Goal: Transaction & Acquisition: Purchase product/service

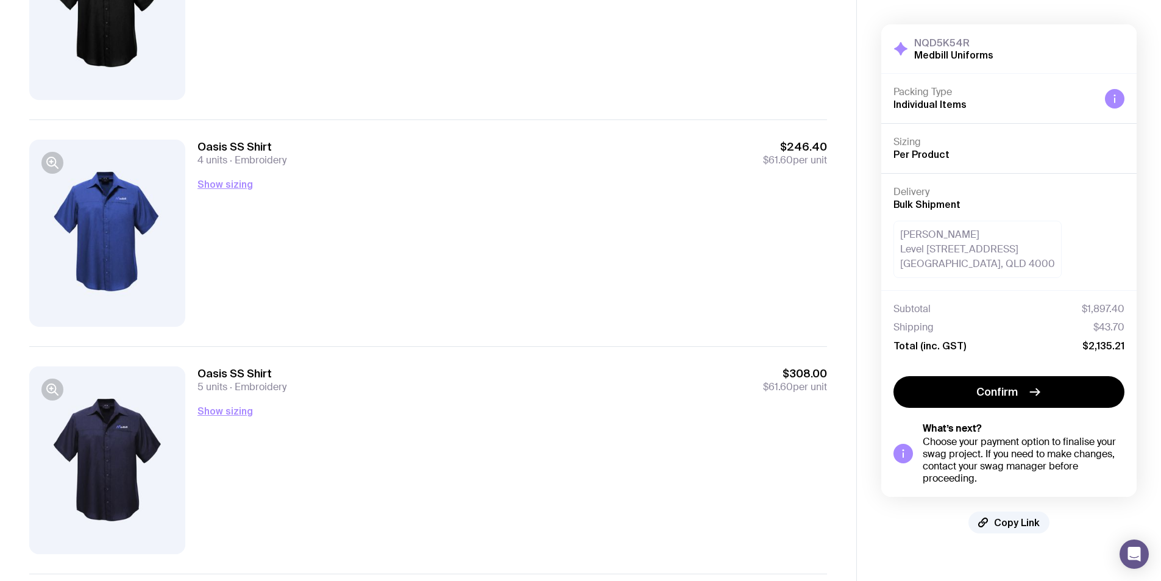
scroll to position [108, 0]
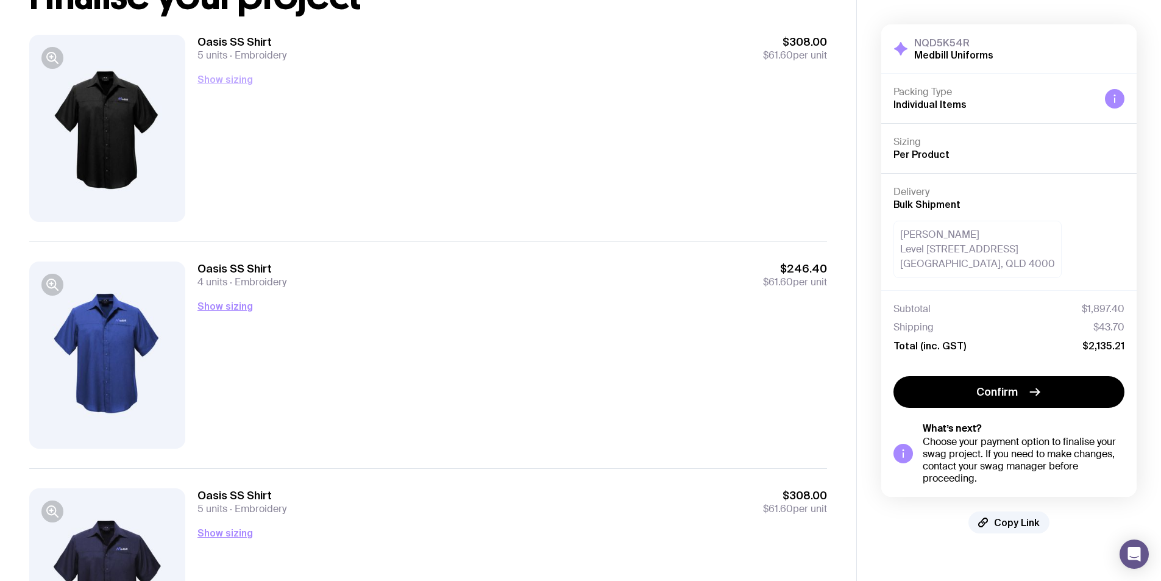
click at [233, 78] on button "Show sizing" at bounding box center [224, 79] width 55 height 15
click at [213, 303] on button "Show sizing" at bounding box center [224, 306] width 55 height 15
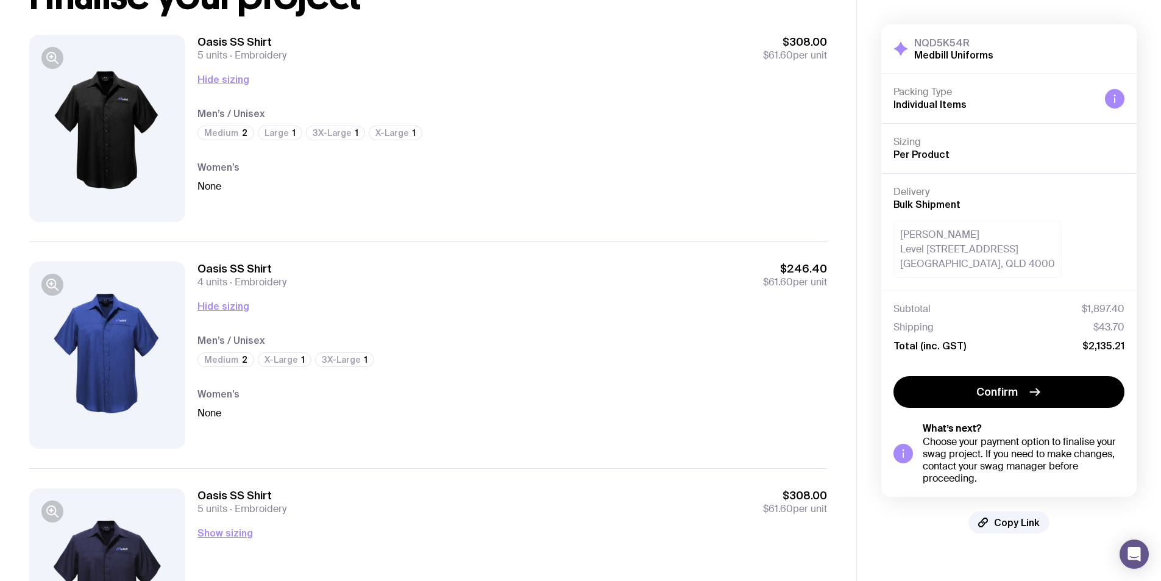
scroll to position [169, 0]
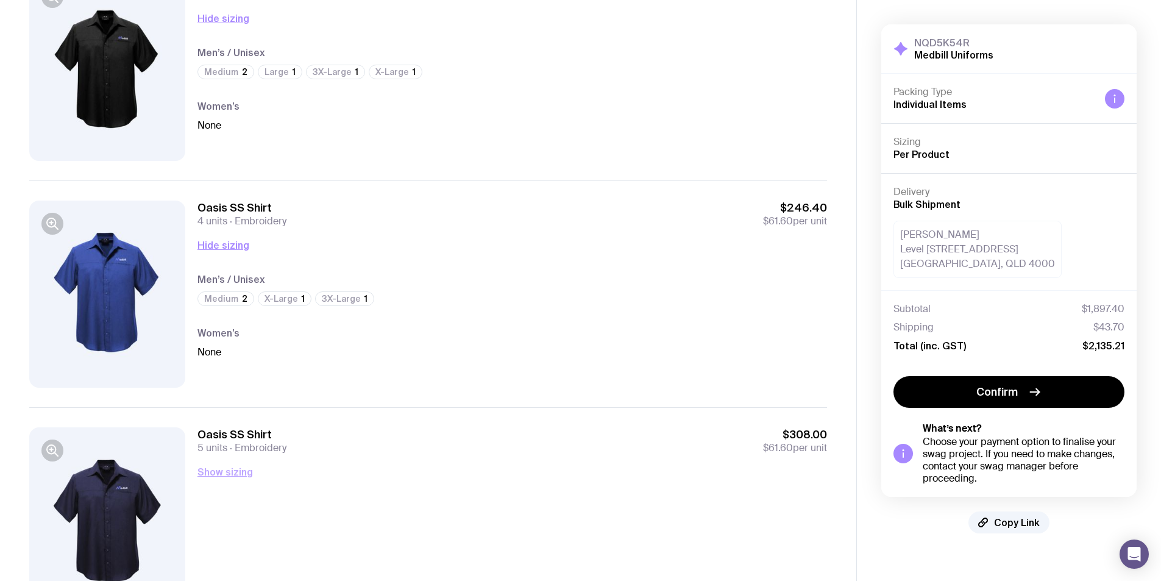
click at [230, 472] on button "Show sizing" at bounding box center [224, 471] width 55 height 15
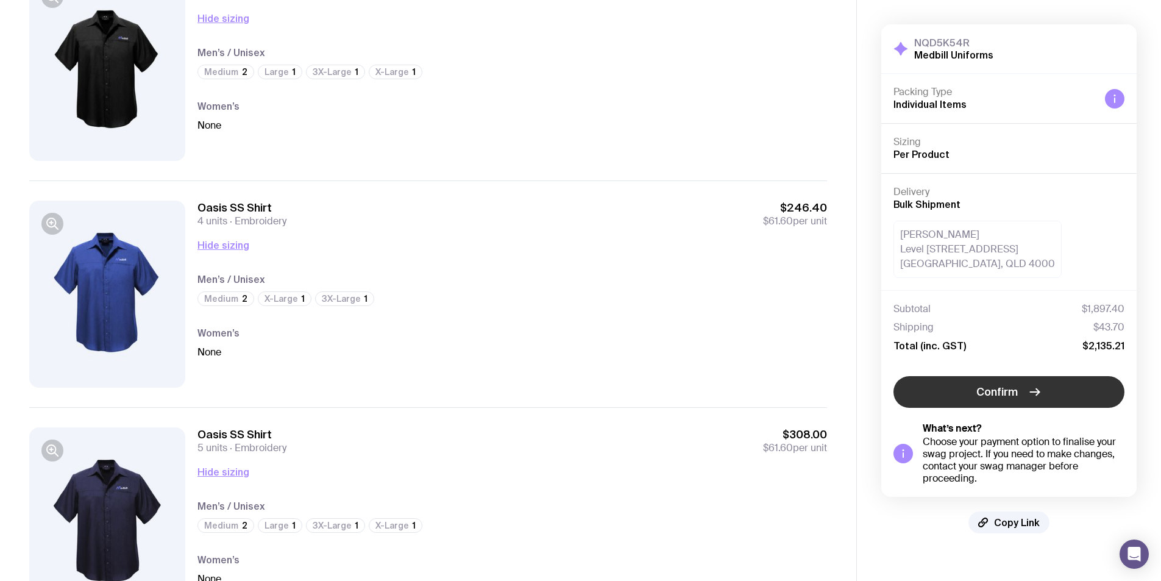
click at [980, 393] on span "Confirm" at bounding box center [996, 391] width 41 height 15
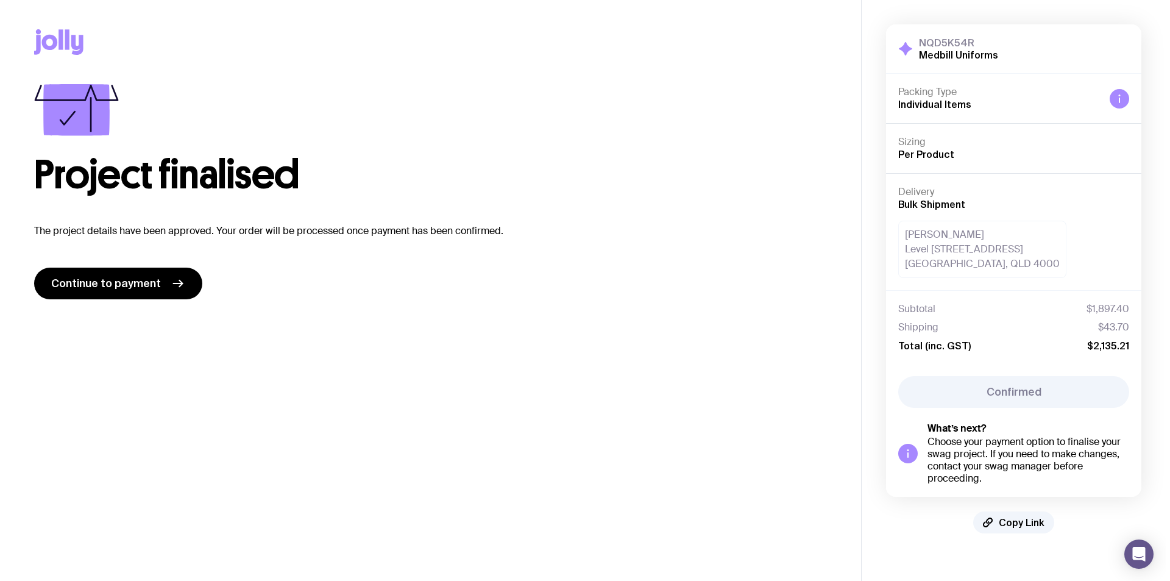
scroll to position [0, 0]
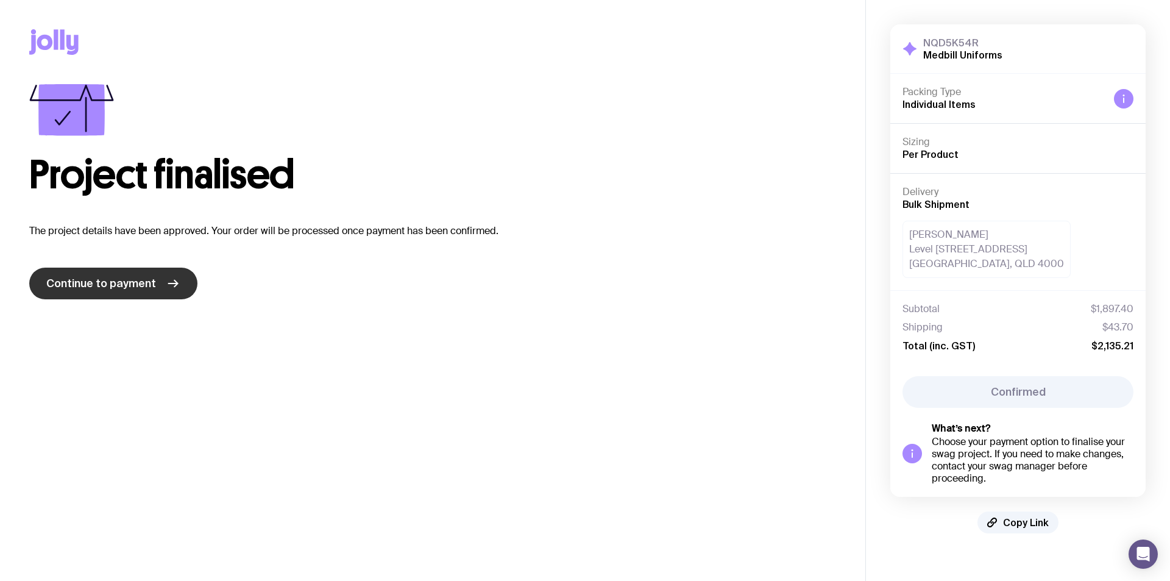
click at [135, 289] on span "Continue to payment" at bounding box center [101, 283] width 110 height 15
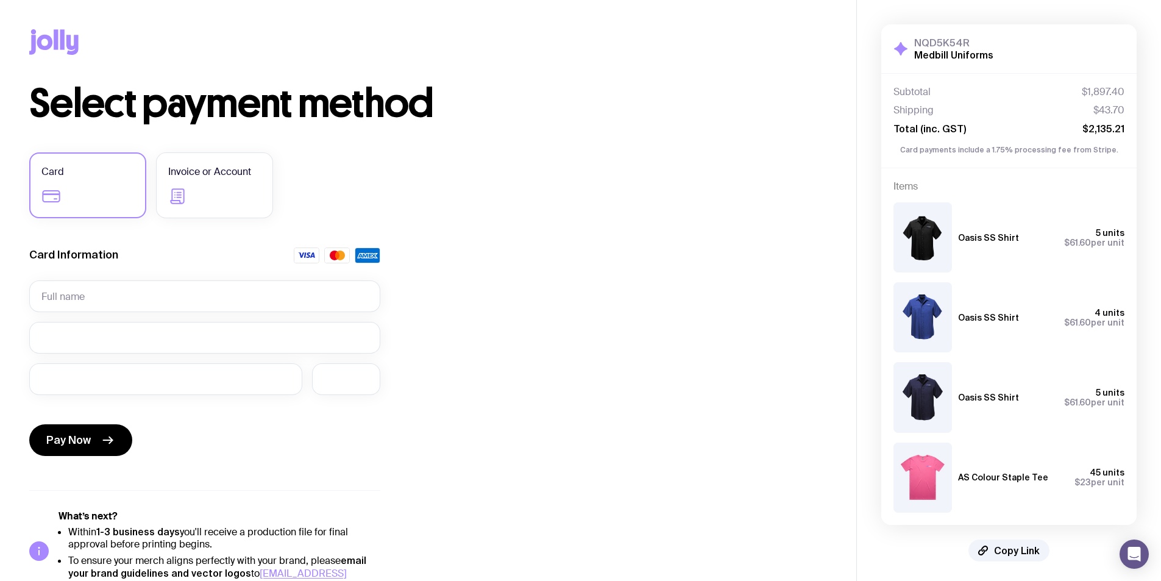
click at [924, 463] on img at bounding box center [922, 477] width 58 height 70
click at [101, 208] on label "Card" at bounding box center [87, 185] width 117 height 66
click at [0, 0] on input "Card" at bounding box center [0, 0] width 0 height 0
click at [126, 303] on input "text" at bounding box center [204, 296] width 351 height 32
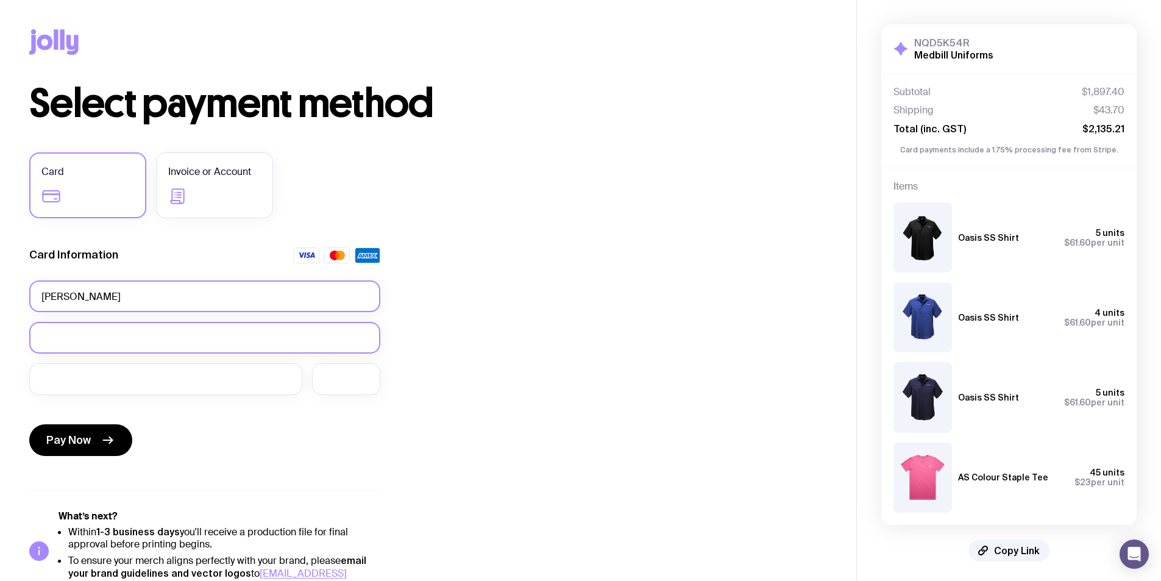
type input "Loryn Einstein"
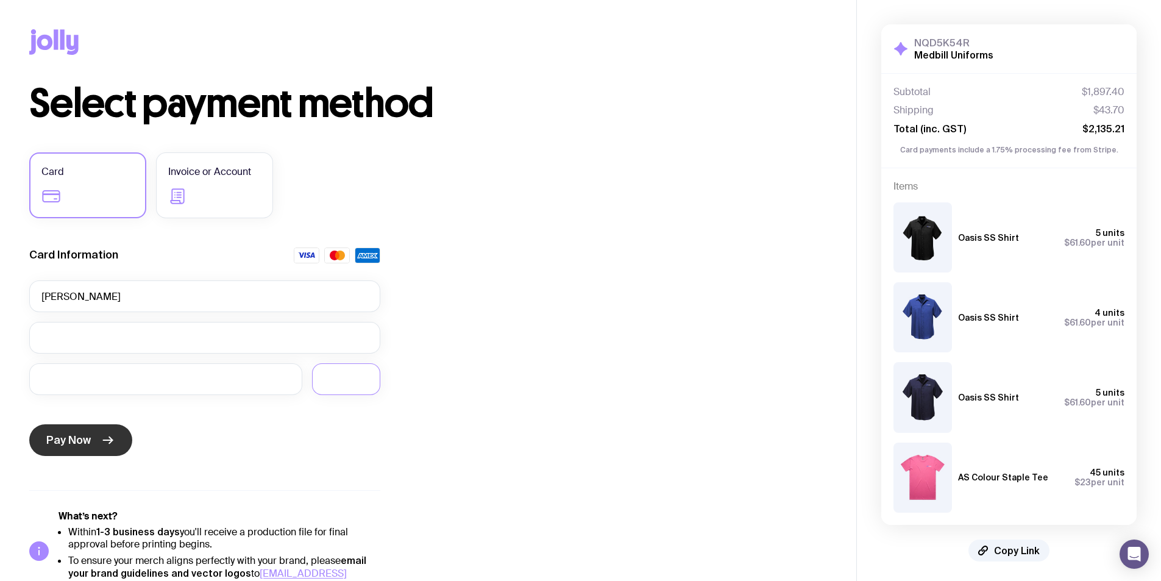
click at [94, 445] on button "Pay Now" at bounding box center [80, 440] width 103 height 32
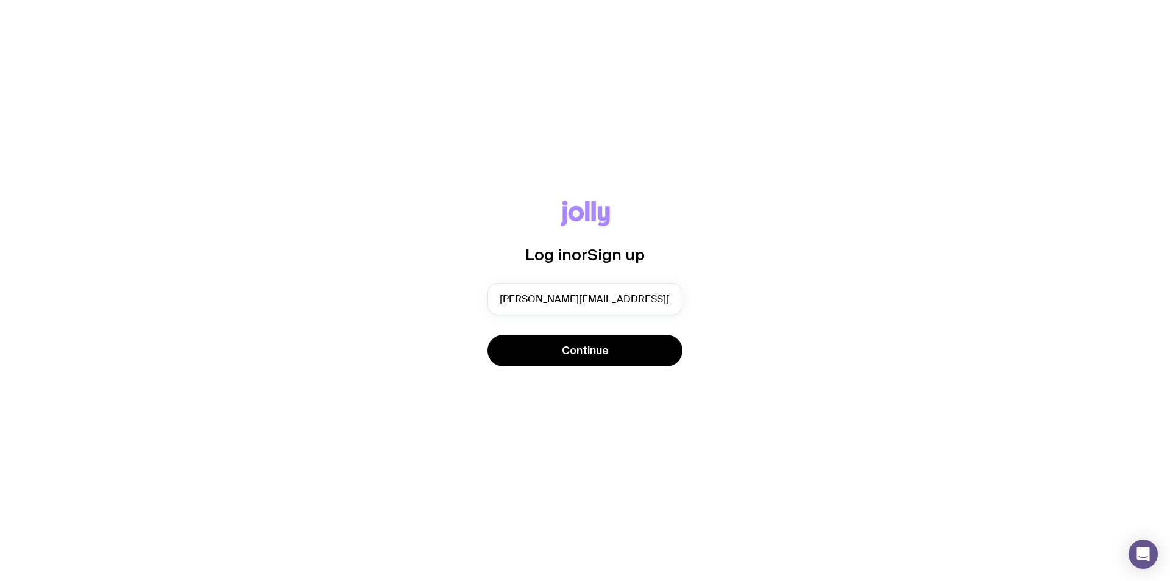
type input "[PERSON_NAME][EMAIL_ADDRESS][DOMAIN_NAME]"
click at [394, 421] on div "Log in or Sign up [PERSON_NAME][EMAIL_ADDRESS][DOMAIN_NAME] Continue" at bounding box center [585, 290] width 1170 height 581
click at [621, 355] on button "Continue" at bounding box center [584, 350] width 195 height 32
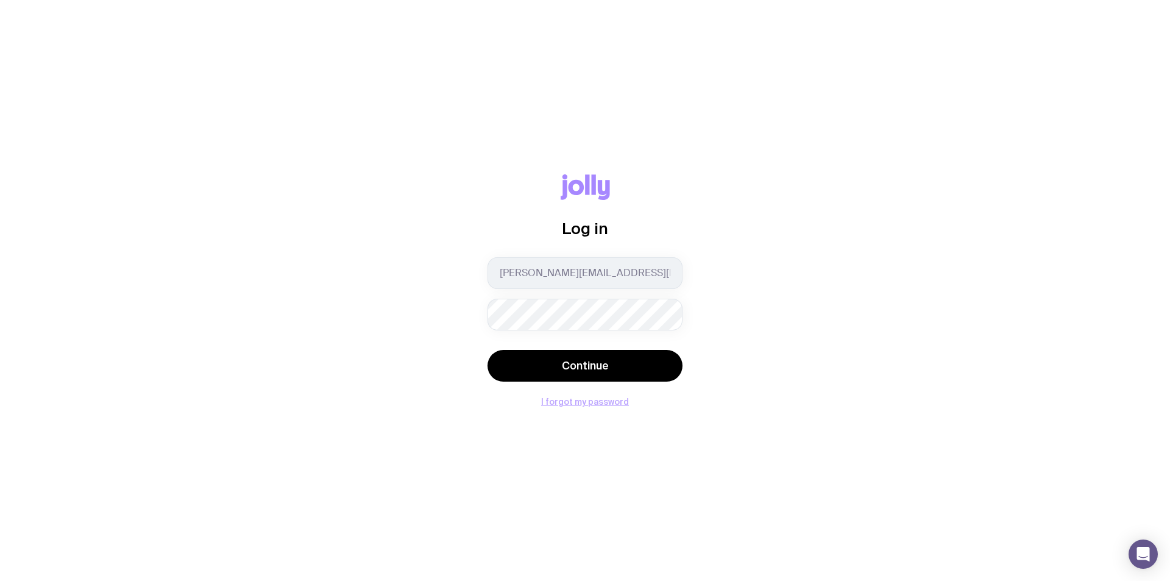
click at [596, 403] on button "I forgot my password" at bounding box center [585, 402] width 88 height 10
